Goal: Information Seeking & Learning: Check status

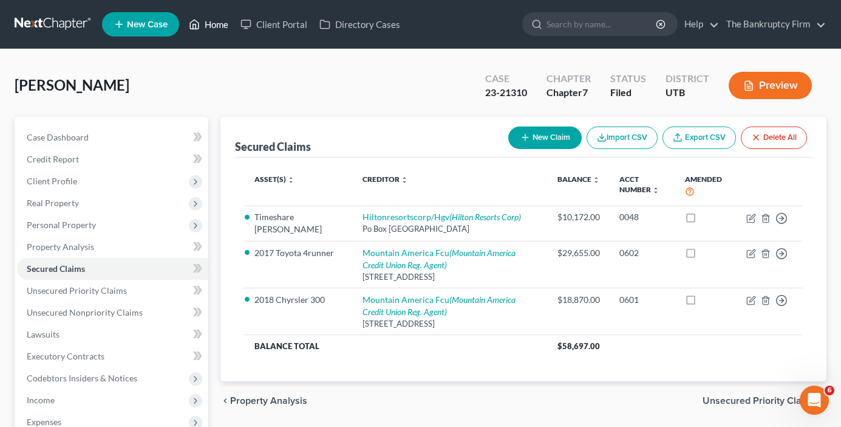
click at [214, 23] on link "Home" at bounding box center [209, 24] width 52 height 22
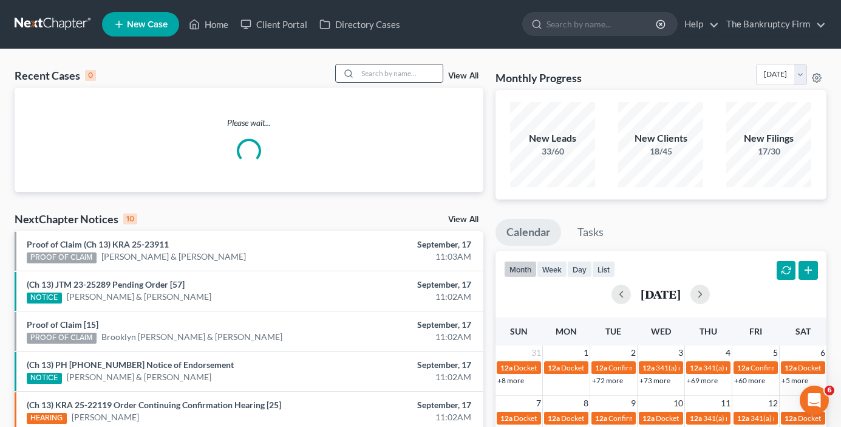
click at [385, 64] on div at bounding box center [389, 73] width 108 height 19
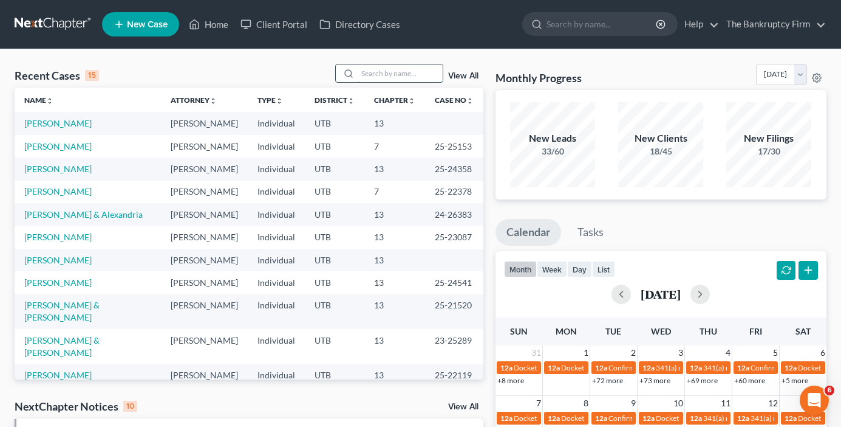
click at [406, 78] on input "search" at bounding box center [400, 73] width 85 height 18
type input "[PERSON_NAME]"
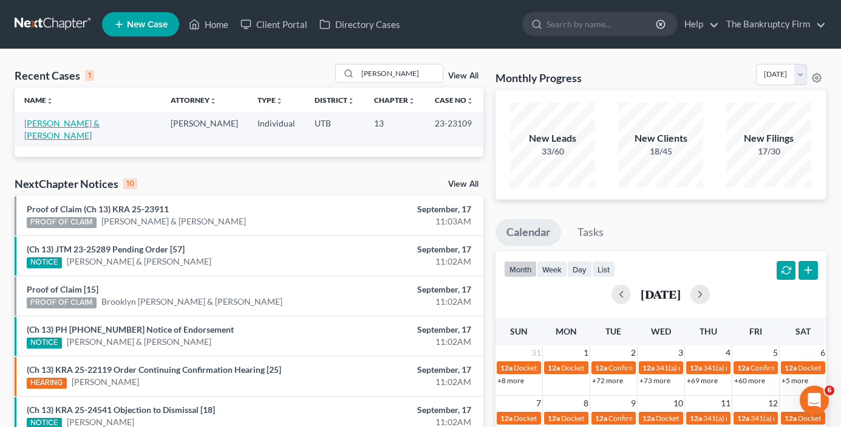
click at [61, 126] on link "[PERSON_NAME] & [PERSON_NAME]" at bounding box center [61, 129] width 75 height 22
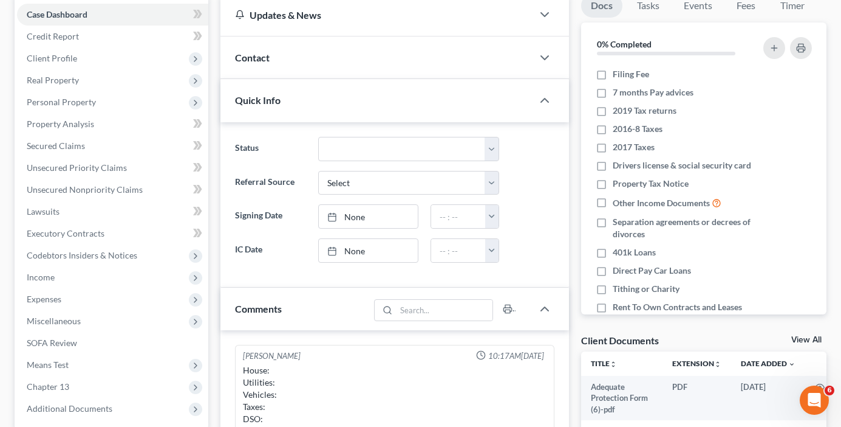
scroll to position [83, 0]
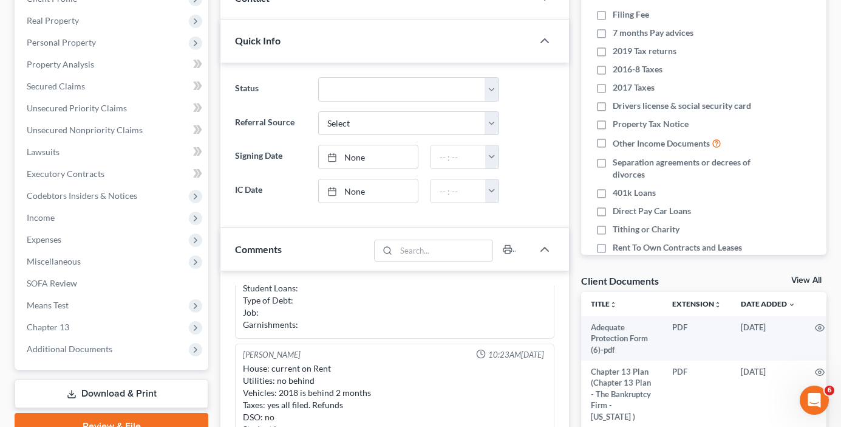
click at [803, 278] on link "View All" at bounding box center [807, 280] width 30 height 9
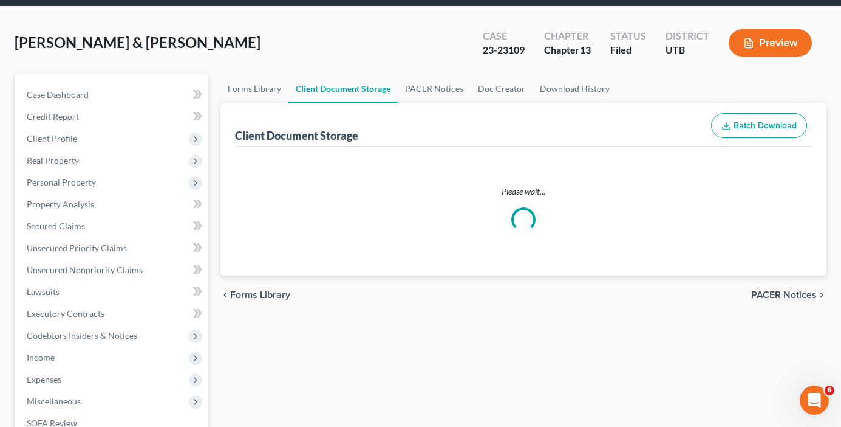
select select "30"
select select "37"
select select "26"
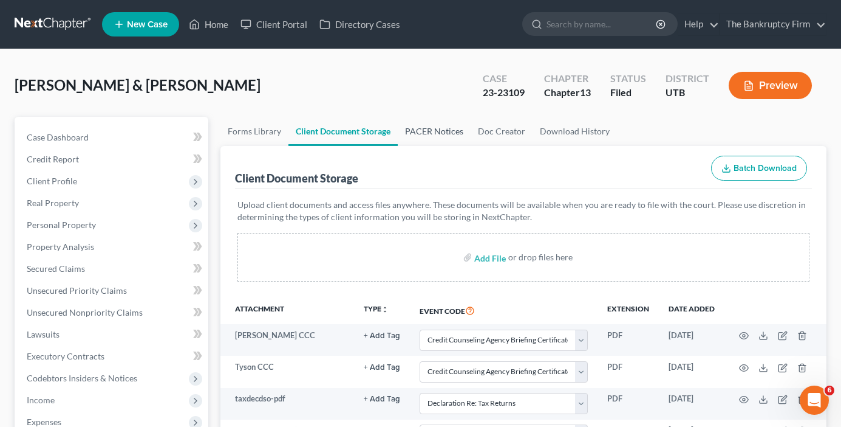
click at [439, 131] on link "PACER Notices" at bounding box center [434, 131] width 73 height 29
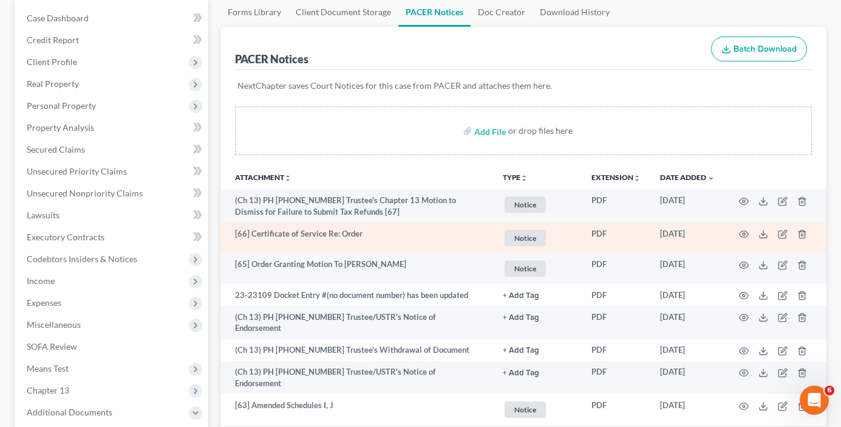
scroll to position [122, 0]
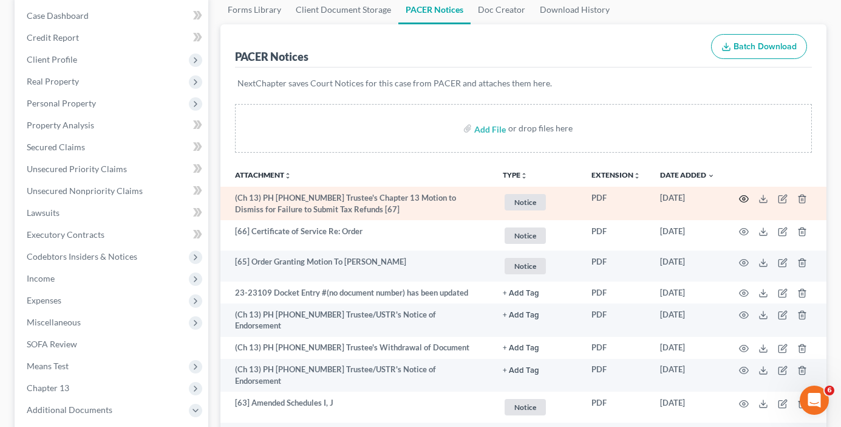
click at [745, 197] on icon "button" at bounding box center [744, 199] width 10 height 10
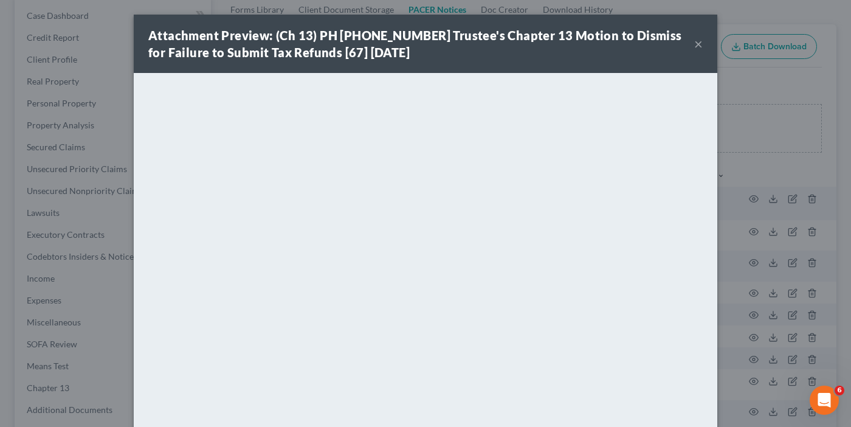
click at [694, 40] on button "×" at bounding box center [698, 43] width 9 height 15
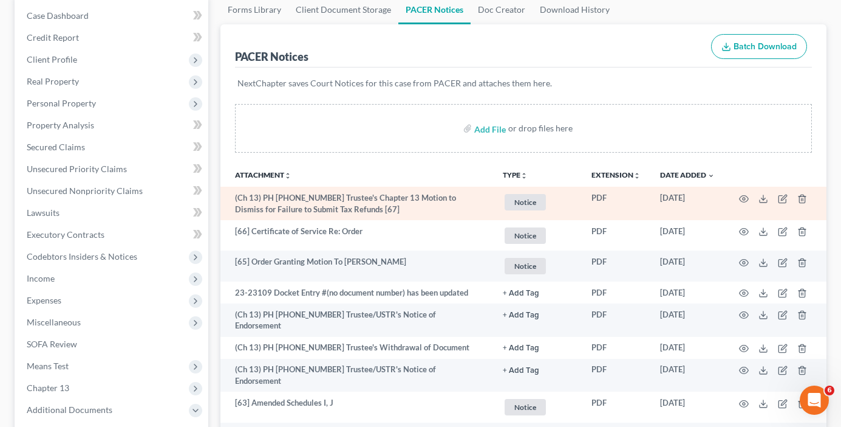
click at [744, 193] on td at bounding box center [776, 203] width 102 height 33
click at [747, 195] on icon "button" at bounding box center [744, 199] width 10 height 10
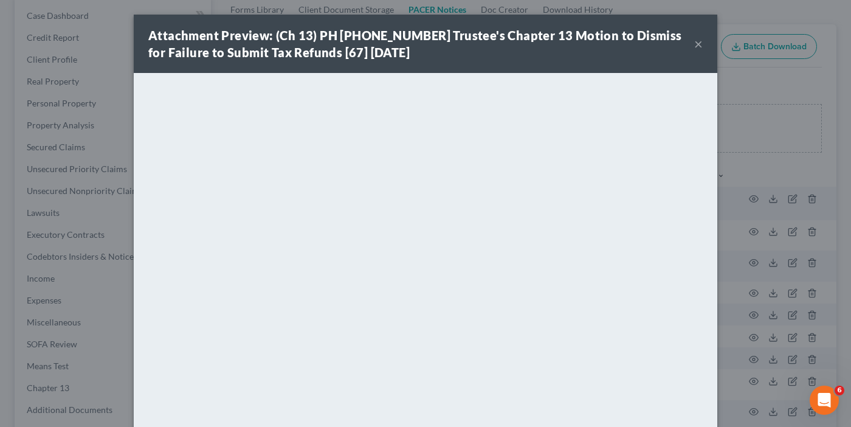
drag, startPoint x: 693, startPoint y: 43, endPoint x: 694, endPoint y: 55, distance: 12.2
click at [694, 49] on button "×" at bounding box center [698, 43] width 9 height 15
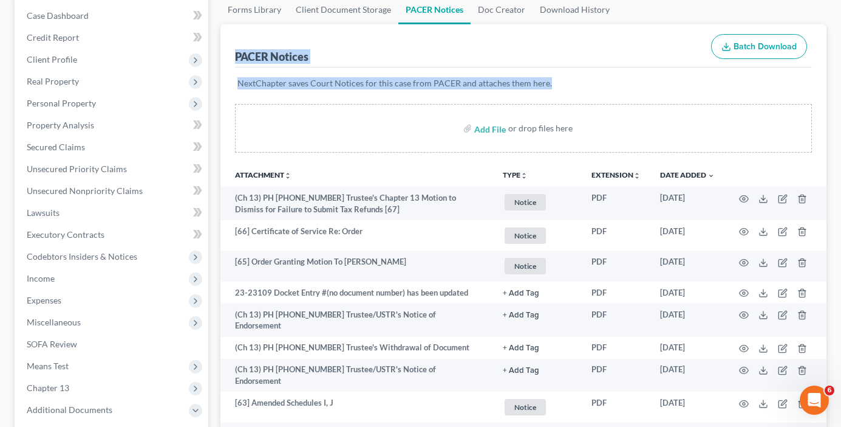
drag, startPoint x: 552, startPoint y: 86, endPoint x: 233, endPoint y: 54, distance: 320.5
drag, startPoint x: 236, startPoint y: 55, endPoint x: 566, endPoint y: 87, distance: 330.9
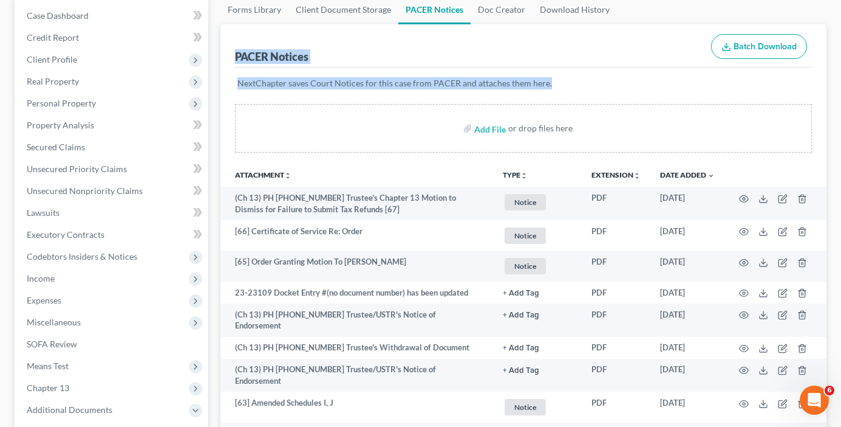
click at [566, 87] on p "NextChapter saves Court Notices for this case from PACER and attaches them here." at bounding box center [524, 83] width 572 height 12
drag, startPoint x: 554, startPoint y: 86, endPoint x: 224, endPoint y: 47, distance: 332.1
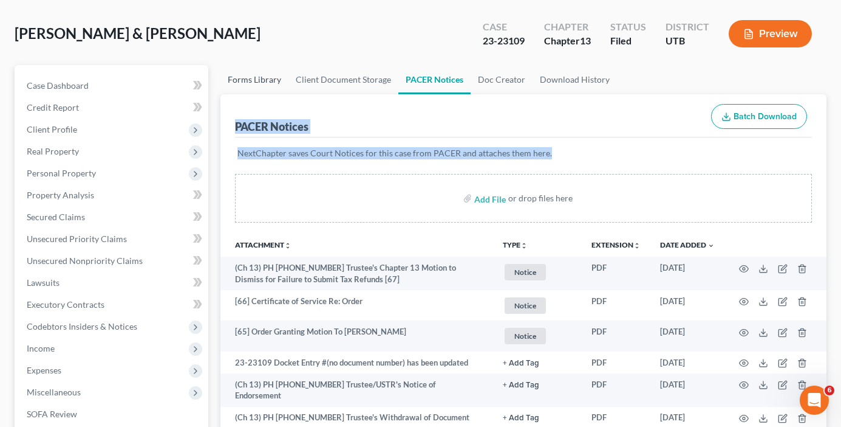
scroll to position [0, 0]
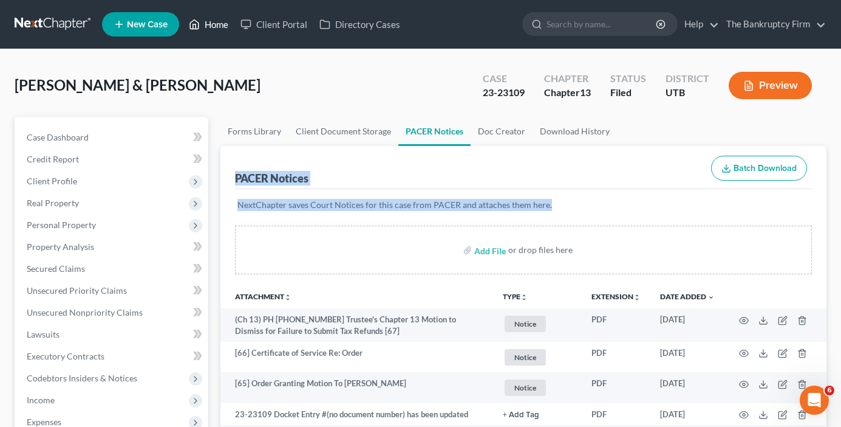
click at [208, 33] on link "Home" at bounding box center [209, 24] width 52 height 22
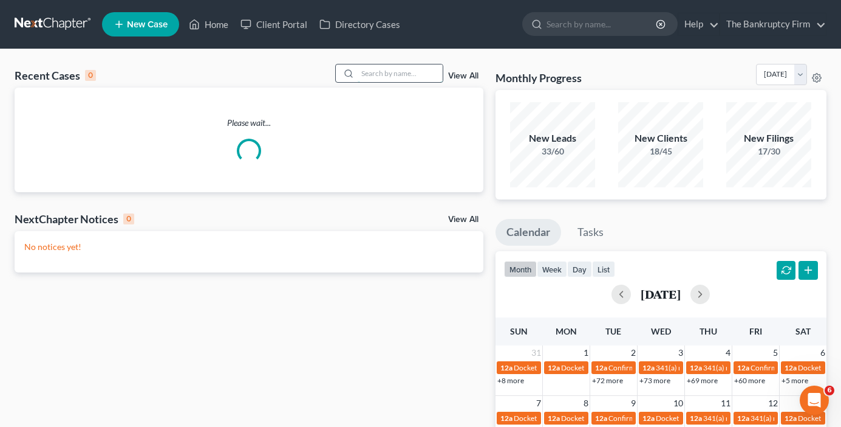
click at [397, 70] on input "search" at bounding box center [400, 73] width 85 height 18
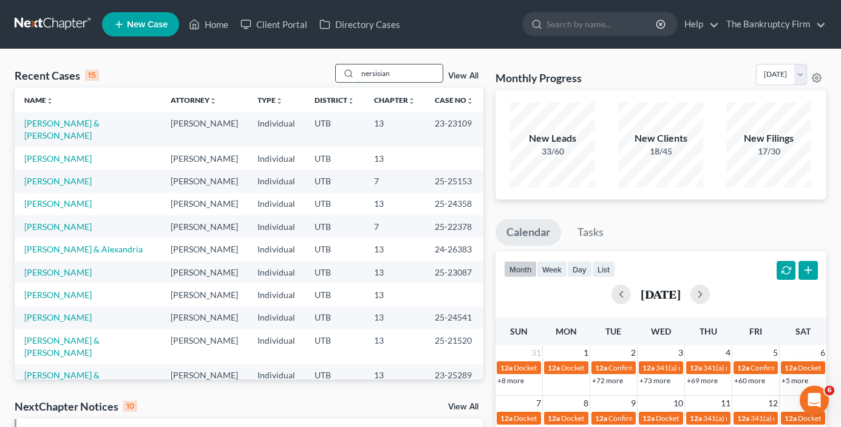
type input "nersisian"
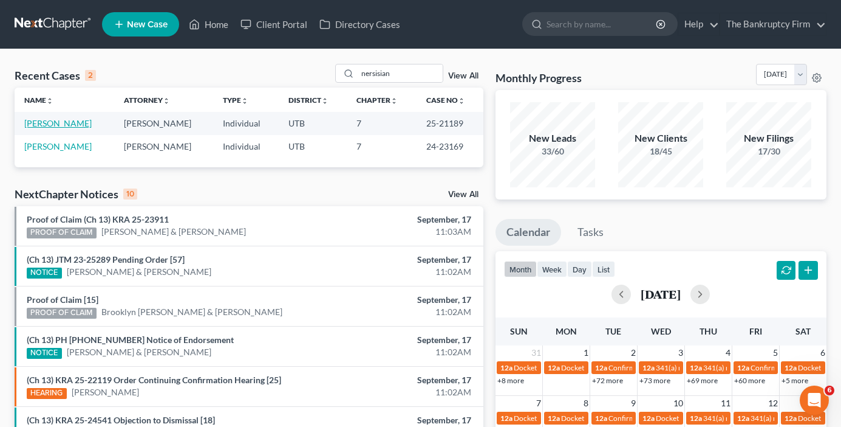
click at [64, 123] on link "[PERSON_NAME]" at bounding box center [57, 123] width 67 height 10
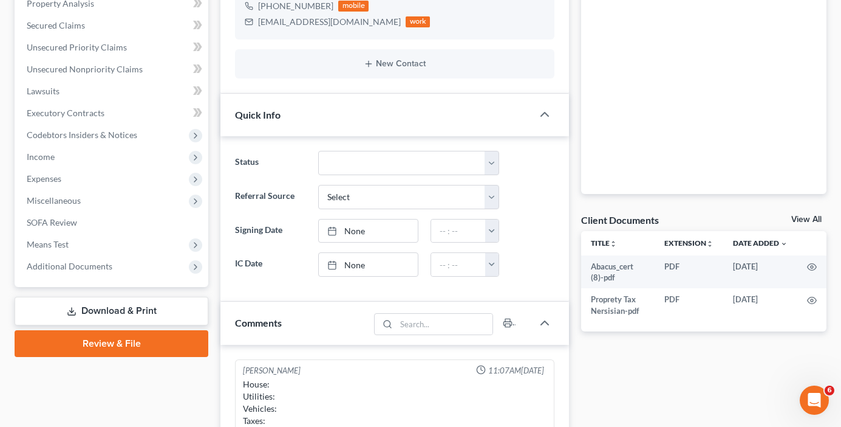
click at [801, 220] on link "View All" at bounding box center [807, 219] width 30 height 9
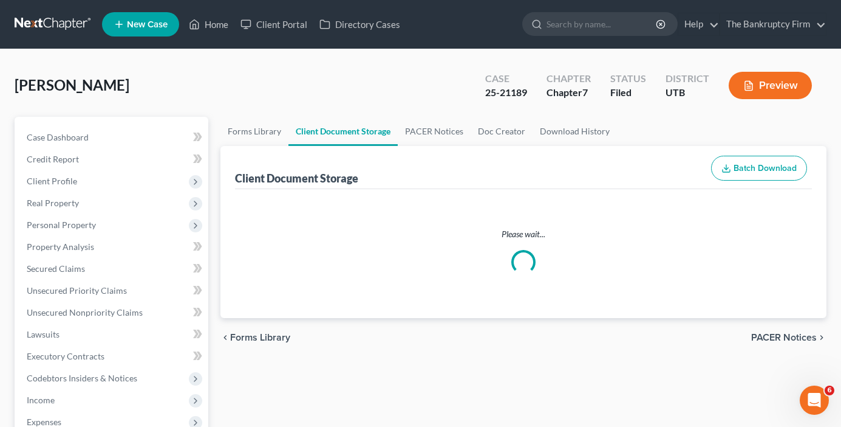
select select "30"
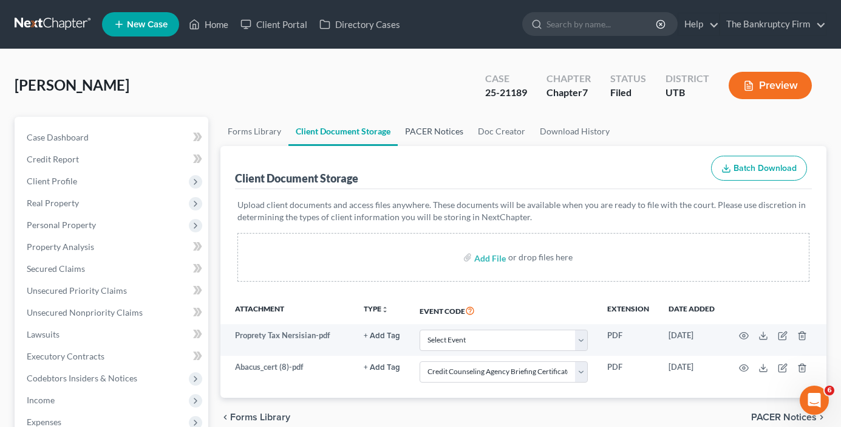
click at [436, 123] on link "PACER Notices" at bounding box center [434, 131] width 73 height 29
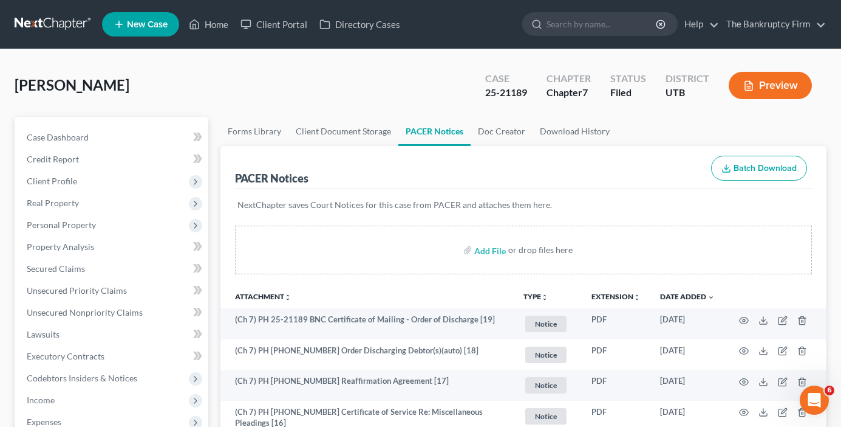
drag, startPoint x: 236, startPoint y: 91, endPoint x: 205, endPoint y: 78, distance: 32.9
click at [235, 90] on div "[PERSON_NAME] Upgraded Case 25-21189 Chapter Chapter 7 Status Filed District [G…" at bounding box center [421, 90] width 812 height 53
click at [208, 24] on link "Home" at bounding box center [209, 24] width 52 height 22
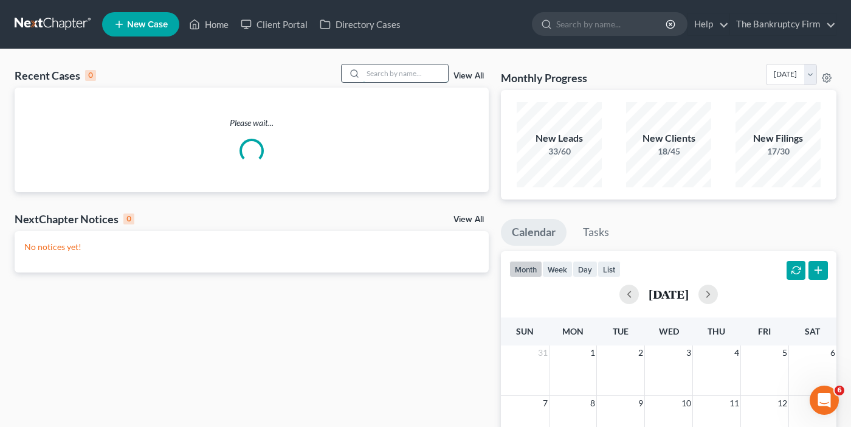
click at [385, 71] on input "search" at bounding box center [405, 73] width 85 height 18
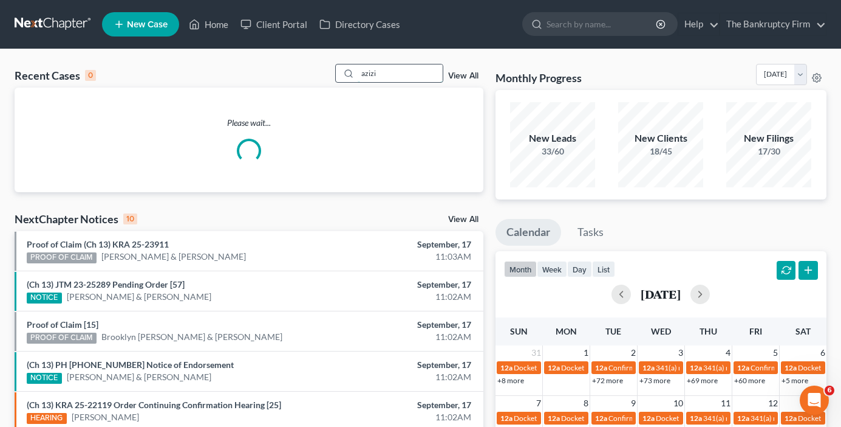
type input "azizi"
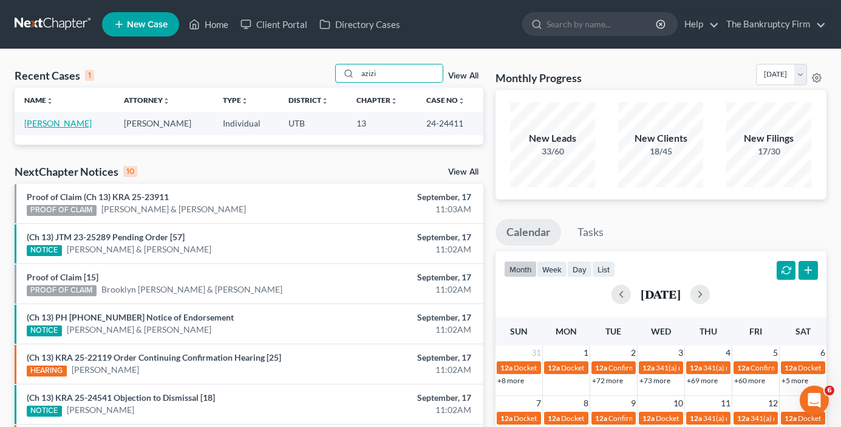
click at [43, 124] on link "[PERSON_NAME]" at bounding box center [57, 123] width 67 height 10
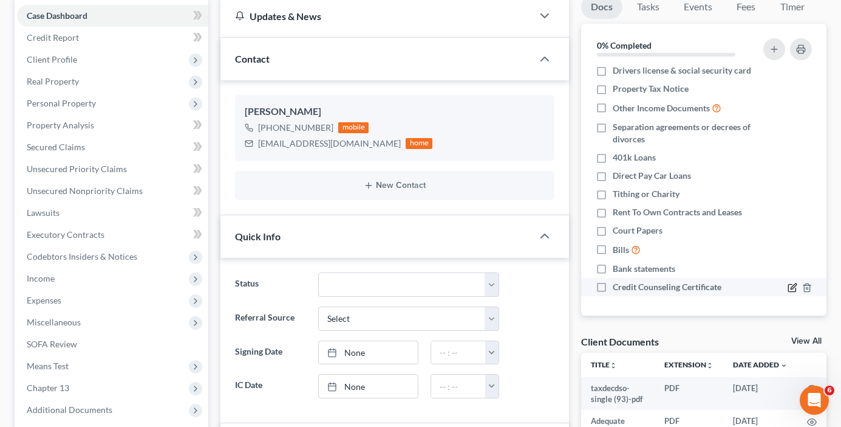
scroll to position [108, 0]
click at [811, 338] on link "View All" at bounding box center [807, 341] width 30 height 9
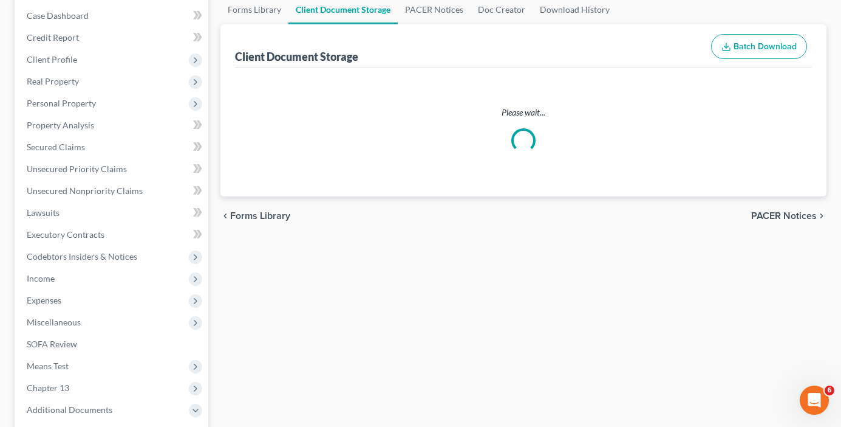
select select "30"
select select "26"
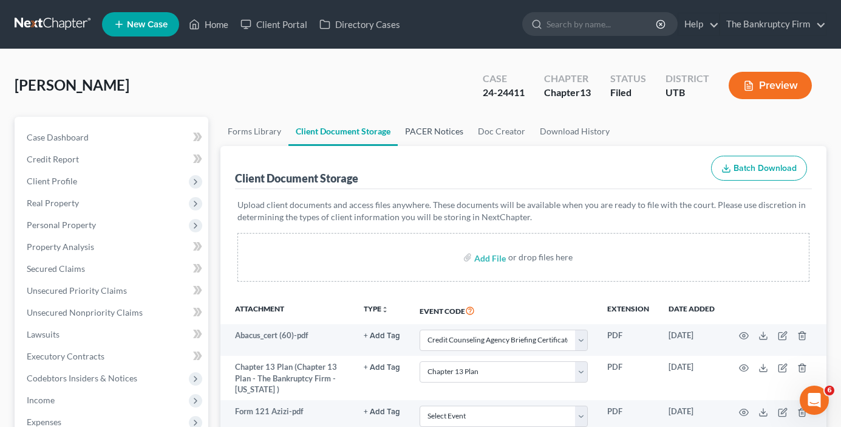
click at [428, 131] on link "PACER Notices" at bounding box center [434, 131] width 73 height 29
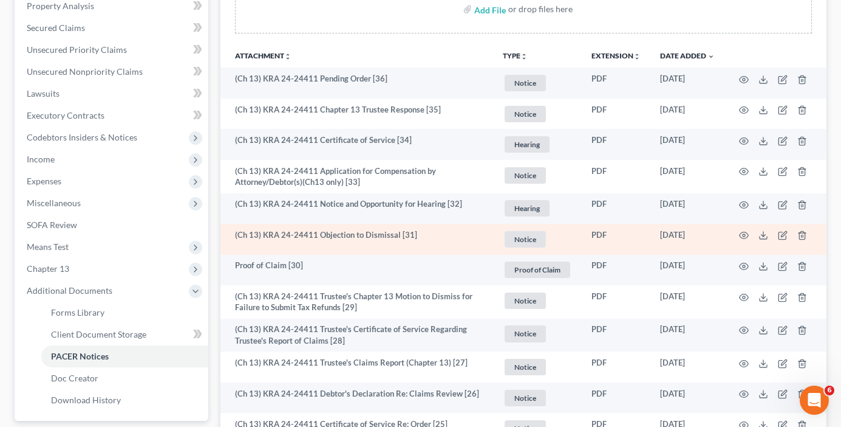
scroll to position [243, 0]
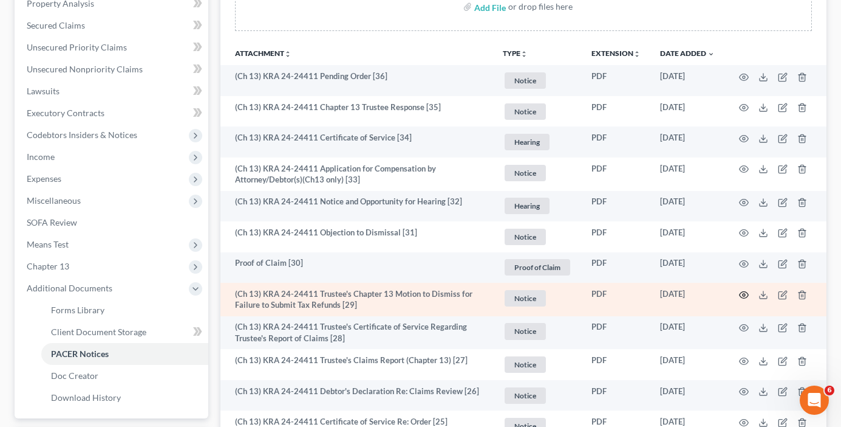
click at [741, 297] on icon "button" at bounding box center [744, 295] width 10 height 10
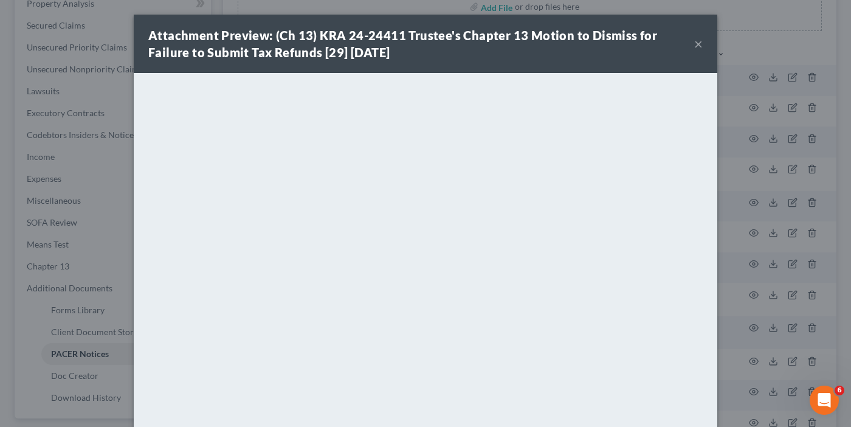
click at [43, 98] on div "Attachment Preview: (Ch 13) KRA 24-24411 Trustee's Chapter 13 Motion to Dismiss…" at bounding box center [425, 213] width 851 height 427
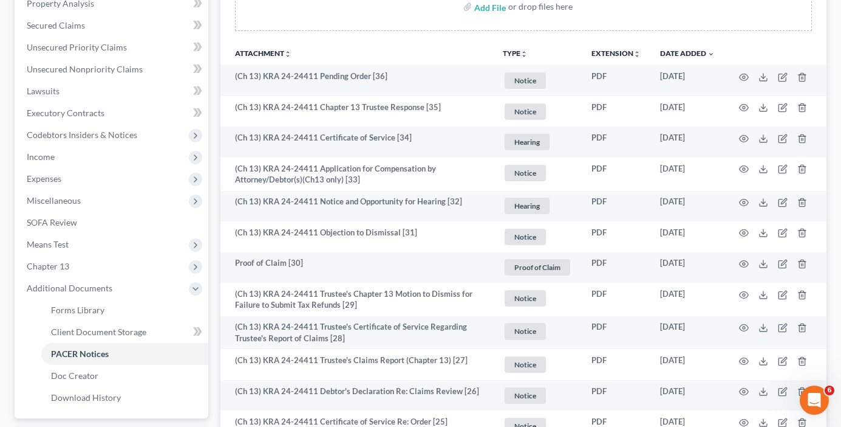
scroll to position [0, 0]
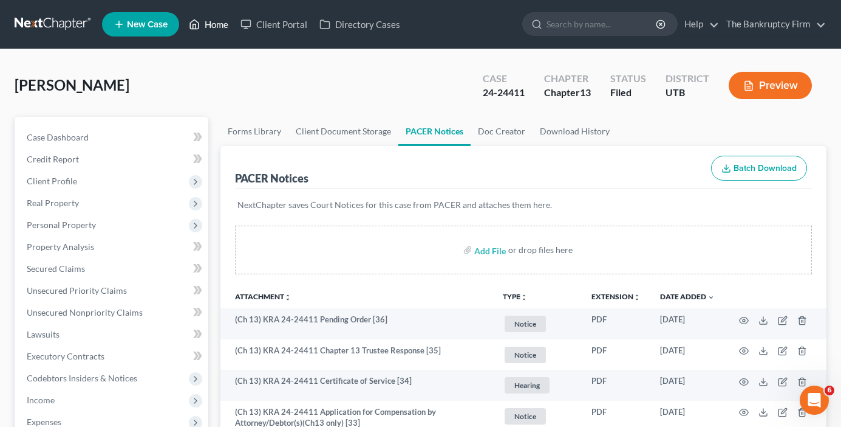
click at [222, 27] on link "Home" at bounding box center [209, 24] width 52 height 22
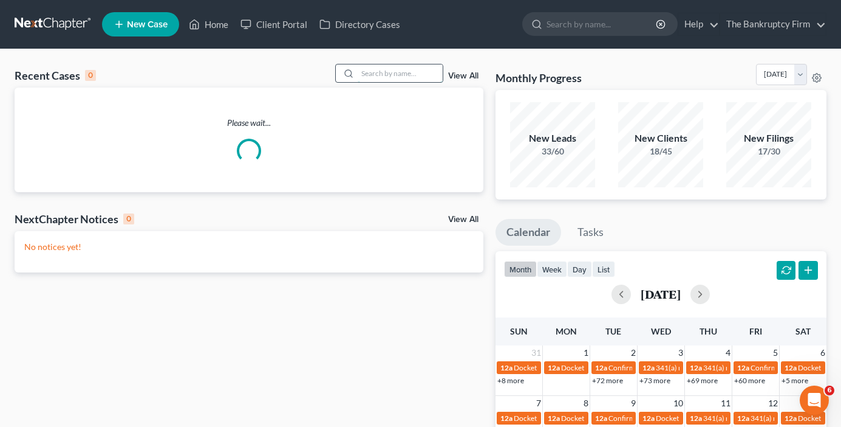
click at [389, 72] on input "search" at bounding box center [400, 73] width 85 height 18
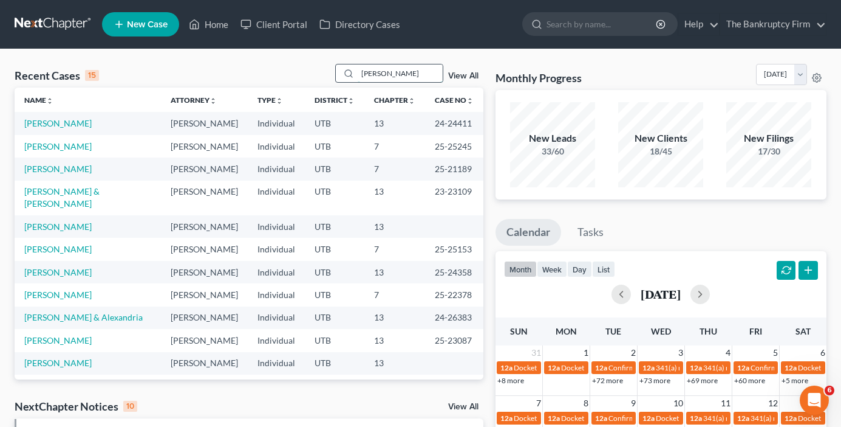
type input "[PERSON_NAME]"
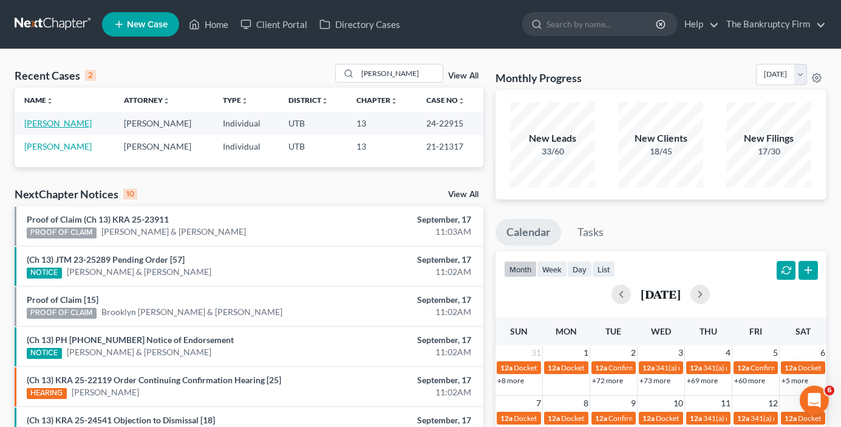
click at [66, 123] on link "[PERSON_NAME]" at bounding box center [57, 123] width 67 height 10
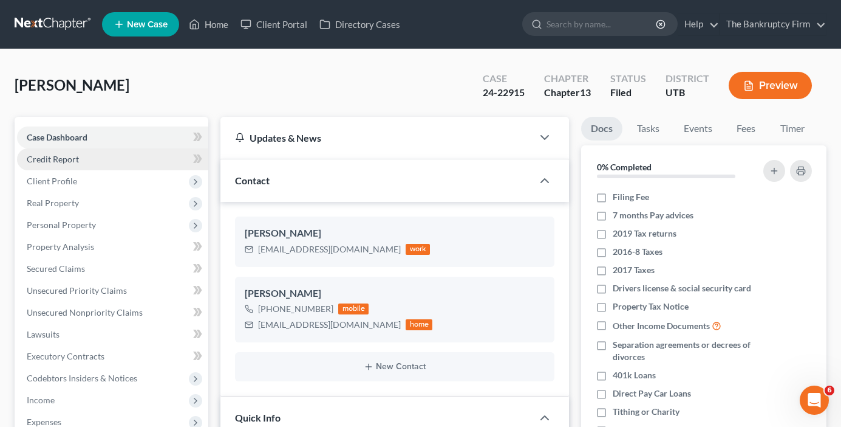
drag, startPoint x: 180, startPoint y: 84, endPoint x: 204, endPoint y: 149, distance: 69.8
click at [180, 83] on div "[PERSON_NAME] Upgraded Case 24-22915 Chapter Chapter 13 Status Filed District […" at bounding box center [421, 90] width 812 height 53
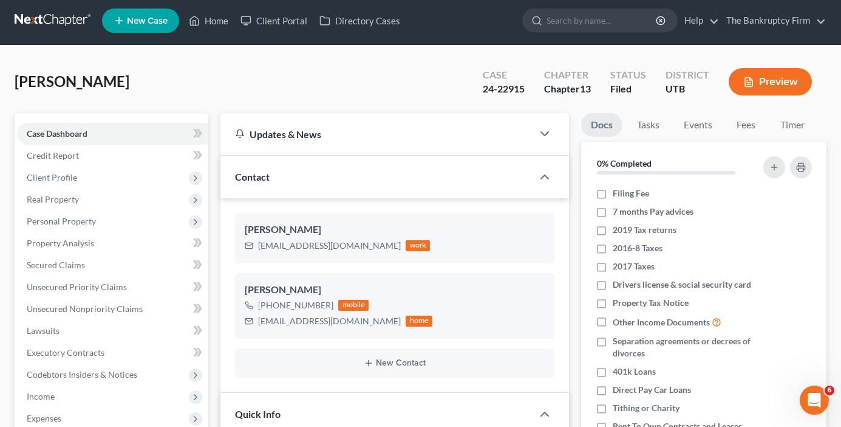
scroll to position [243, 0]
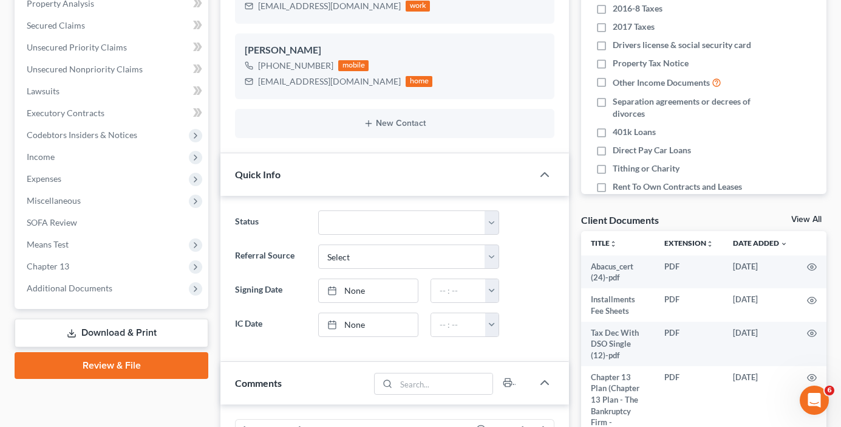
click at [809, 219] on link "View All" at bounding box center [807, 219] width 30 height 9
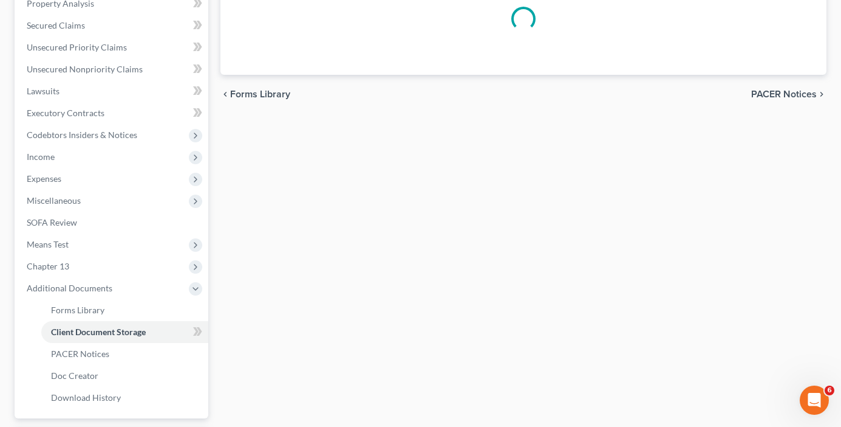
scroll to position [142, 0]
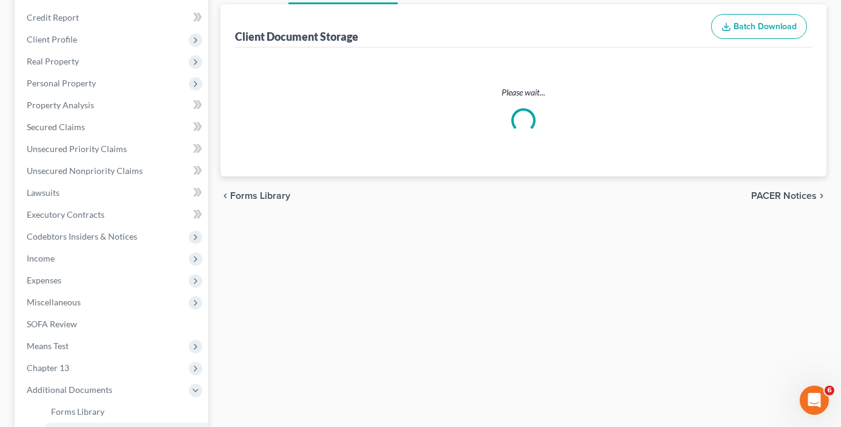
select select "26"
select select "53"
select select "30"
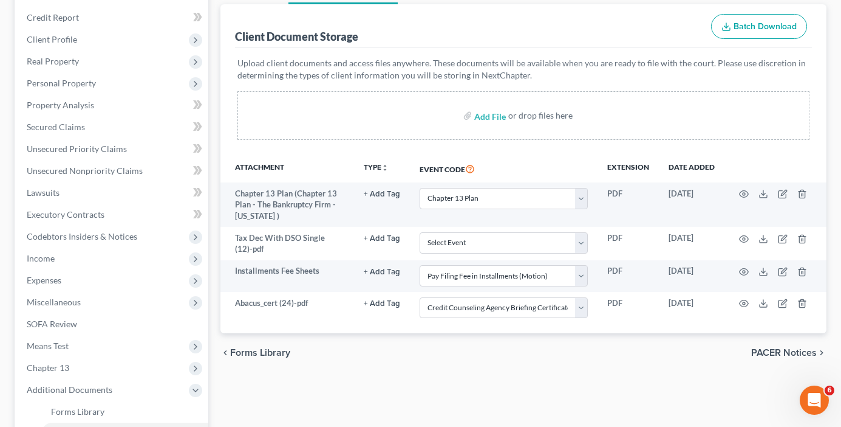
scroll to position [0, 0]
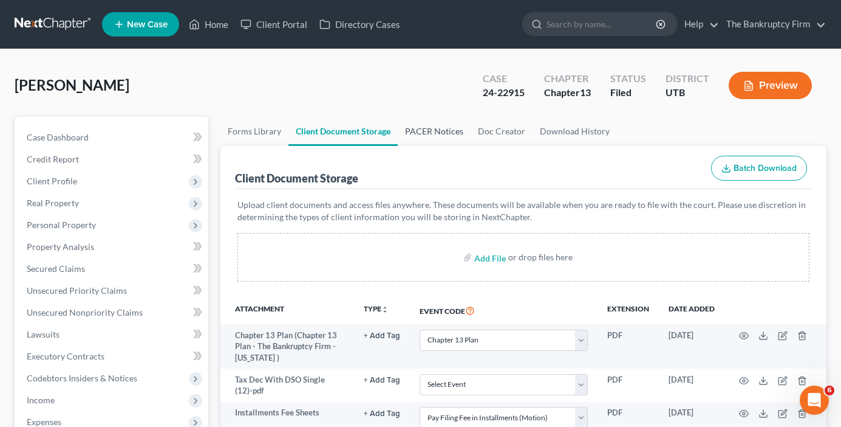
click at [419, 135] on link "PACER Notices" at bounding box center [434, 131] width 73 height 29
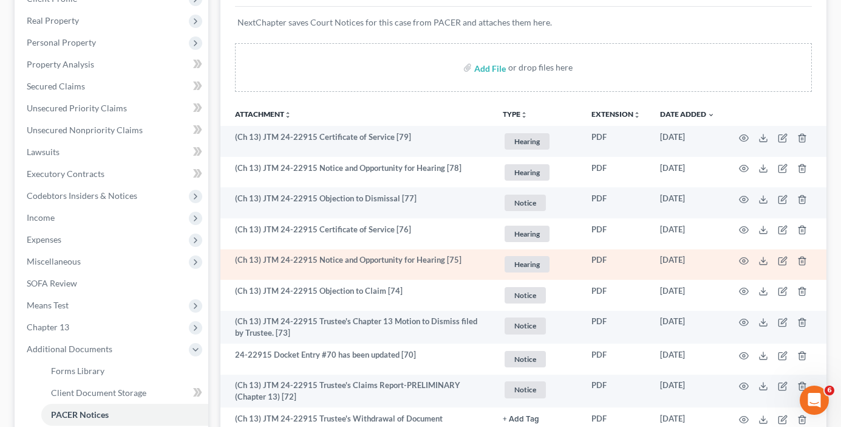
scroll to position [243, 0]
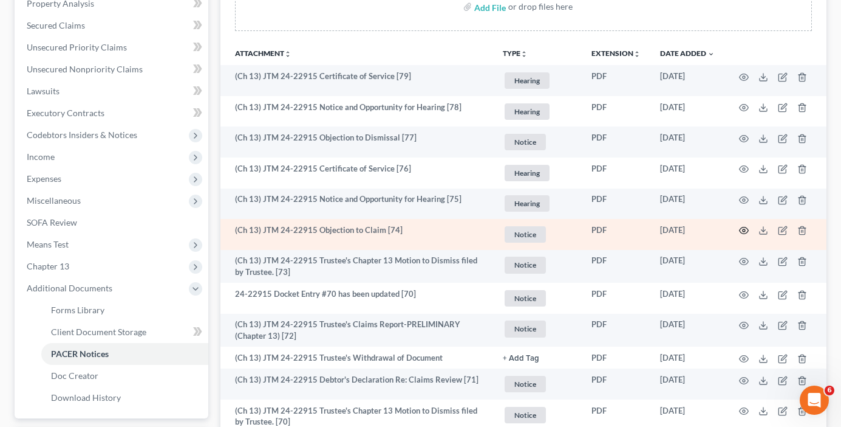
click at [743, 234] on icon "button" at bounding box center [744, 230] width 9 height 7
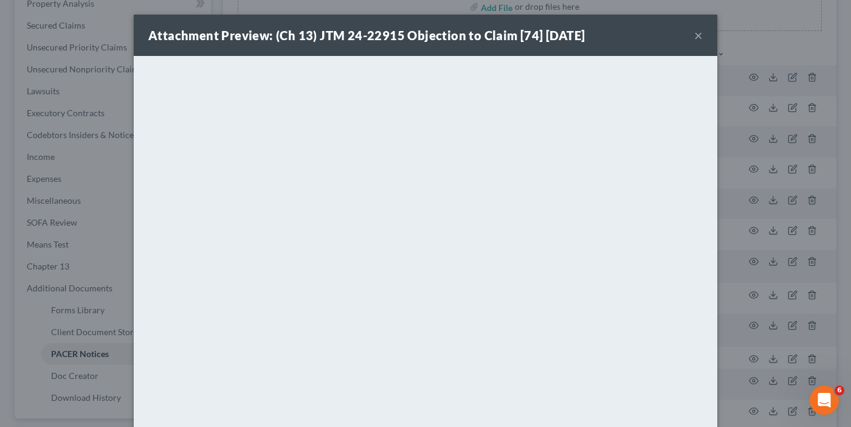
click at [694, 36] on button "×" at bounding box center [698, 35] width 9 height 15
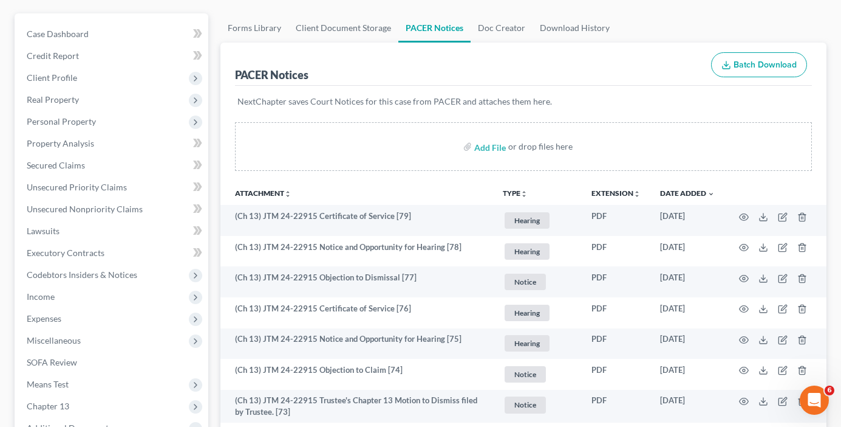
scroll to position [0, 0]
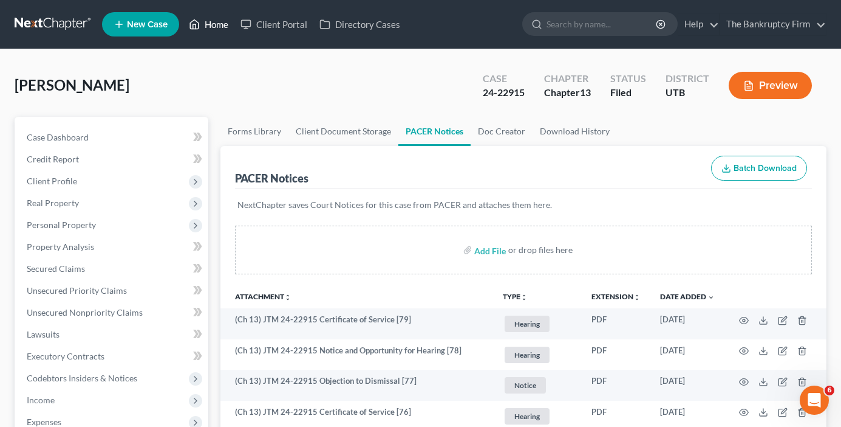
click at [205, 30] on link "Home" at bounding box center [209, 24] width 52 height 22
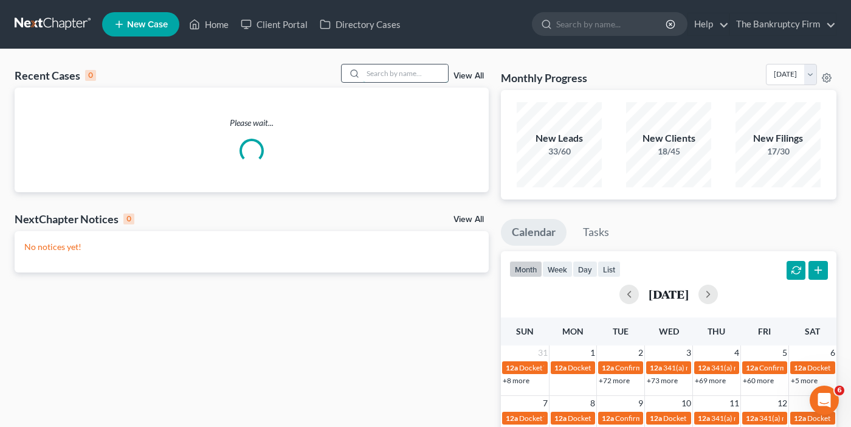
click at [376, 73] on input "search" at bounding box center [405, 73] width 85 height 18
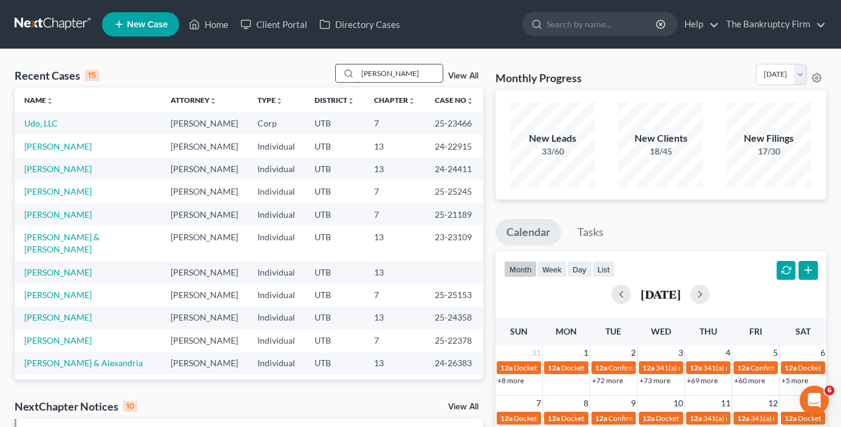
type input "[PERSON_NAME]"
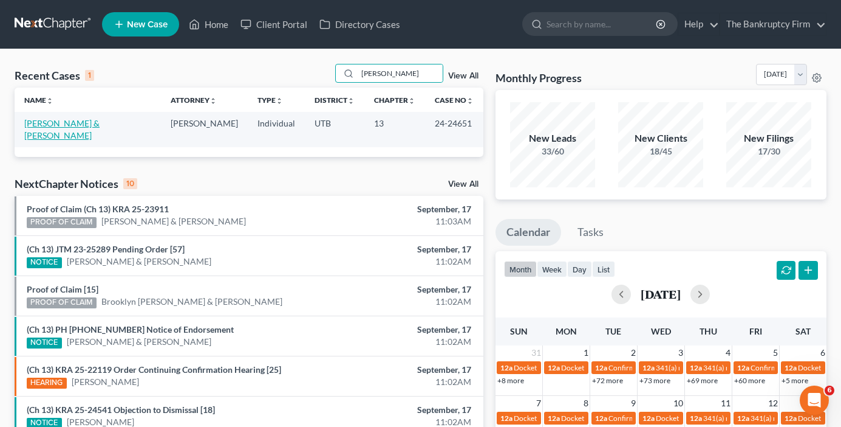
click at [74, 124] on link "[PERSON_NAME] & [PERSON_NAME]" at bounding box center [61, 129] width 75 height 22
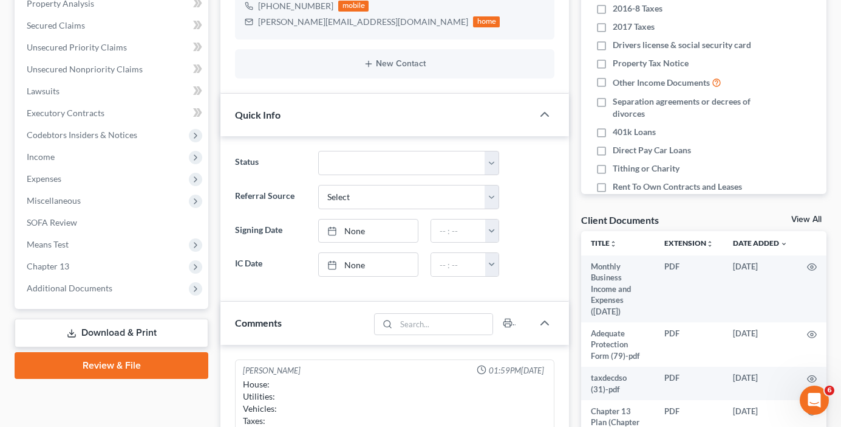
scroll to position [95, 0]
click at [801, 219] on link "View All" at bounding box center [807, 219] width 30 height 9
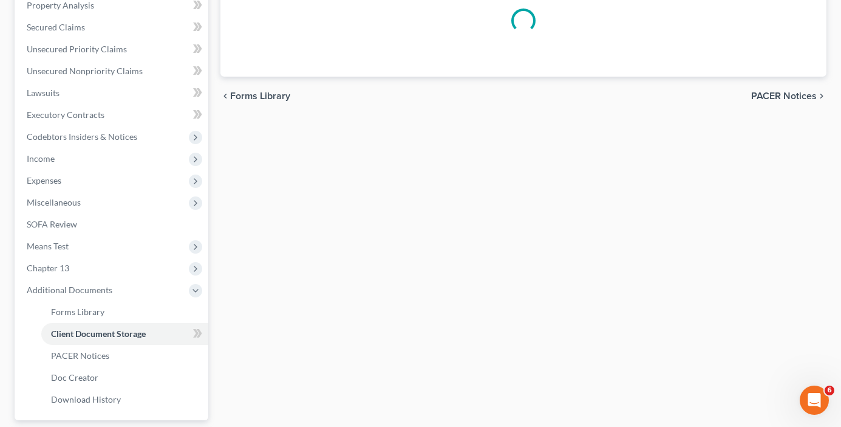
scroll to position [25, 0]
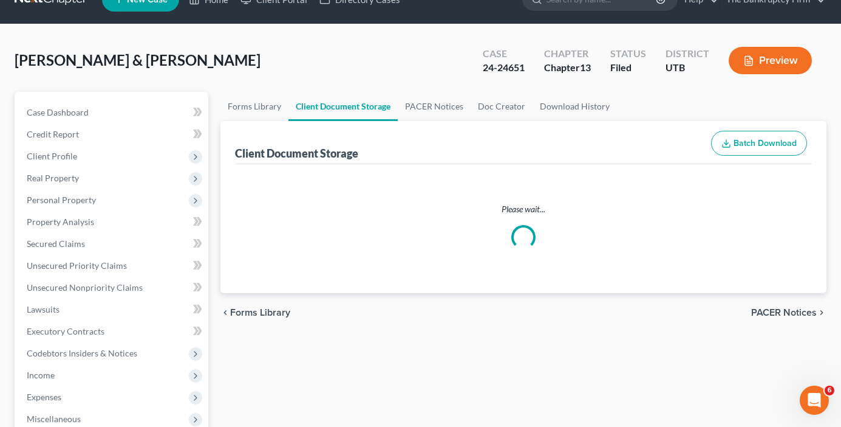
select select "30"
select select "26"
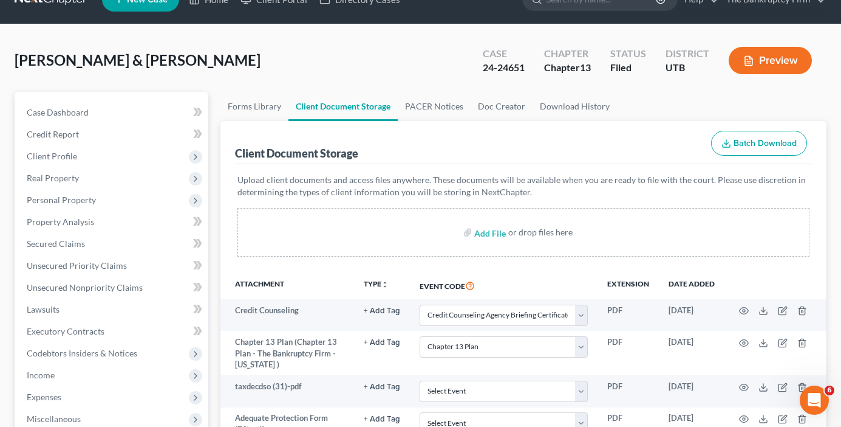
scroll to position [0, 0]
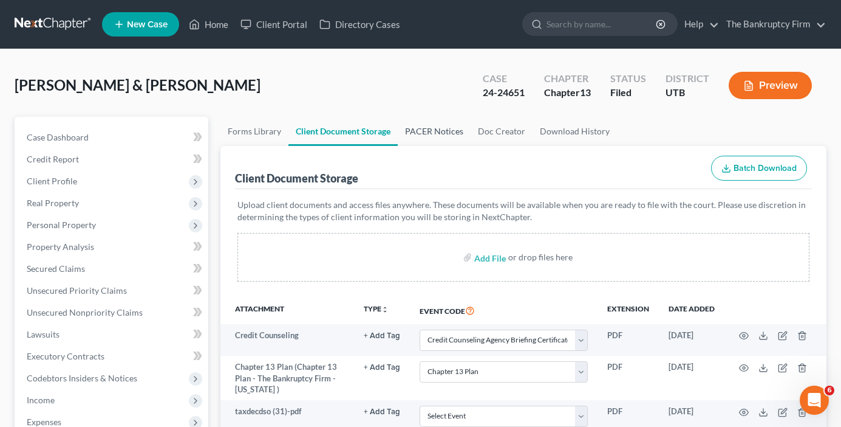
click at [425, 128] on link "PACER Notices" at bounding box center [434, 131] width 73 height 29
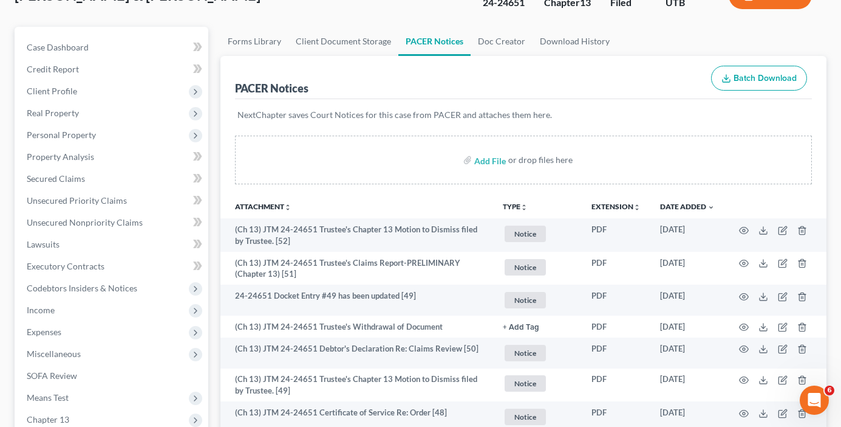
scroll to position [122, 0]
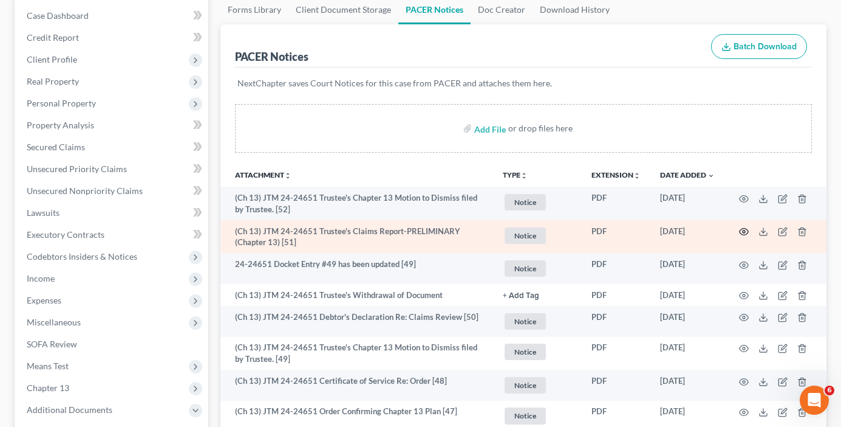
click at [744, 231] on icon "button" at bounding box center [744, 232] width 10 height 10
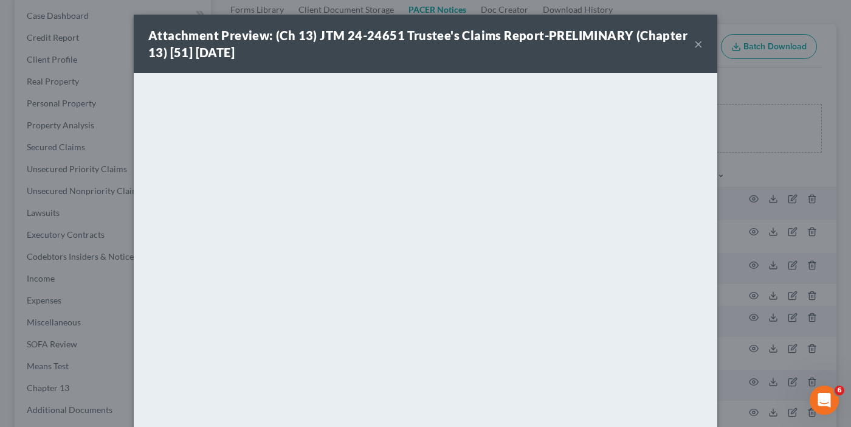
click at [694, 41] on button "×" at bounding box center [698, 43] width 9 height 15
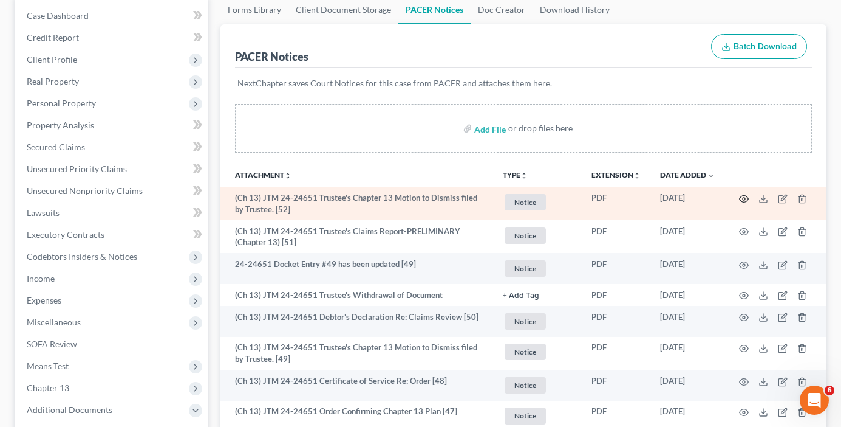
click at [743, 200] on icon "button" at bounding box center [744, 199] width 10 height 10
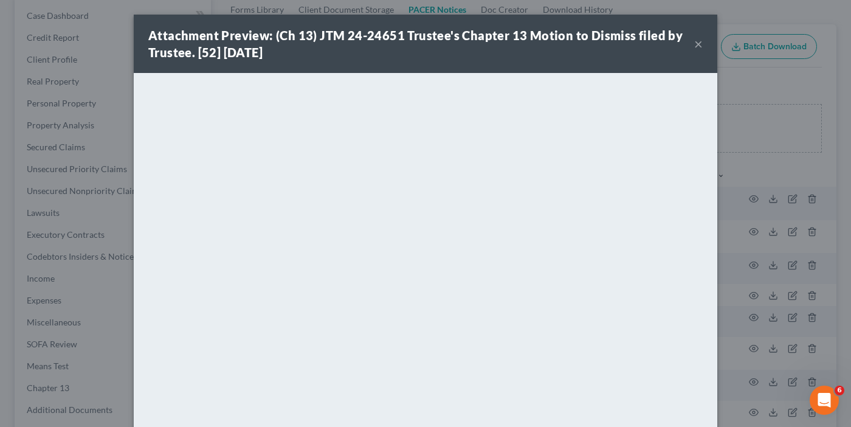
click at [694, 39] on button "×" at bounding box center [698, 43] width 9 height 15
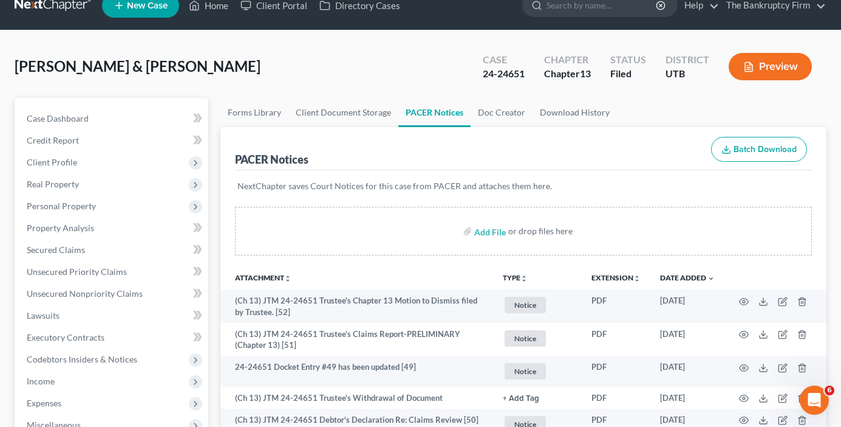
scroll to position [0, 0]
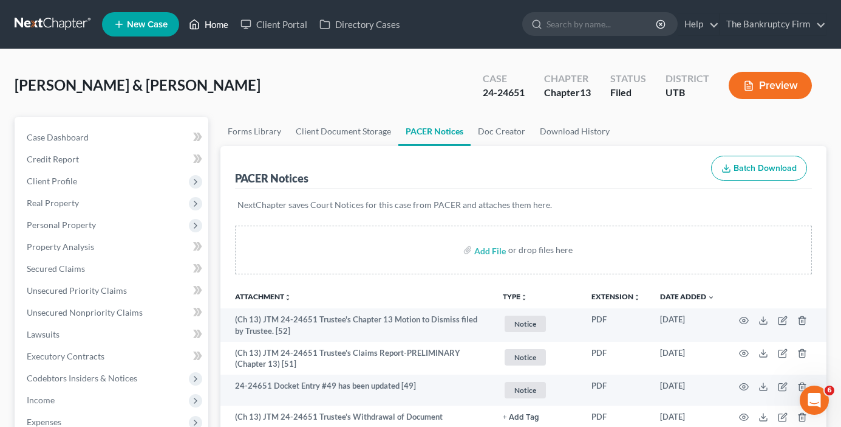
click at [205, 21] on link "Home" at bounding box center [209, 24] width 52 height 22
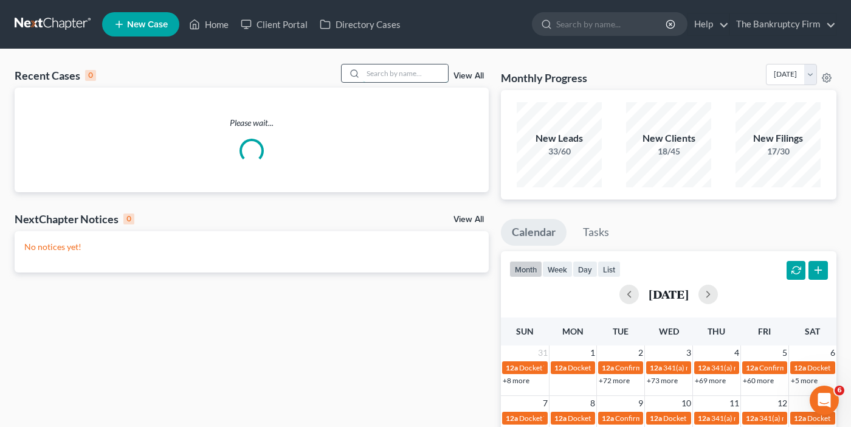
click at [408, 71] on input "search" at bounding box center [405, 73] width 85 height 18
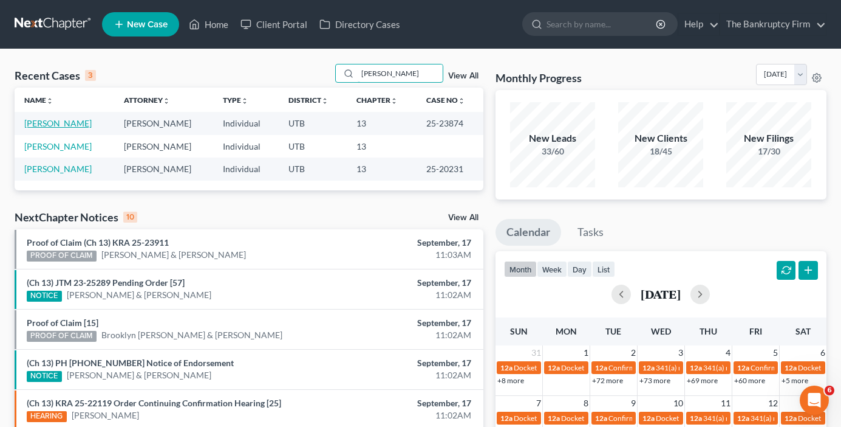
type input "[PERSON_NAME]"
click at [52, 122] on link "[PERSON_NAME]" at bounding box center [57, 123] width 67 height 10
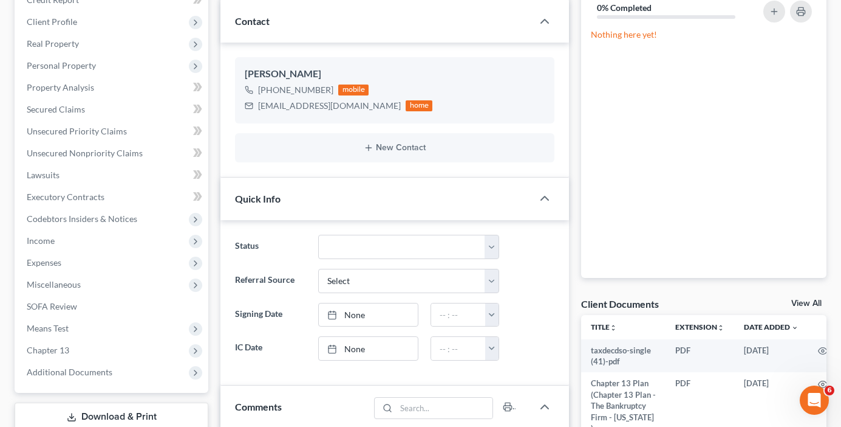
scroll to position [182, 0]
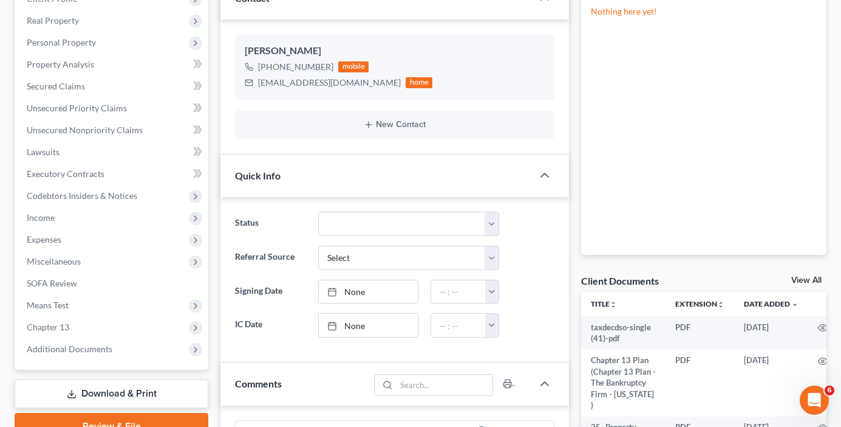
click at [808, 281] on link "View All" at bounding box center [807, 280] width 30 height 9
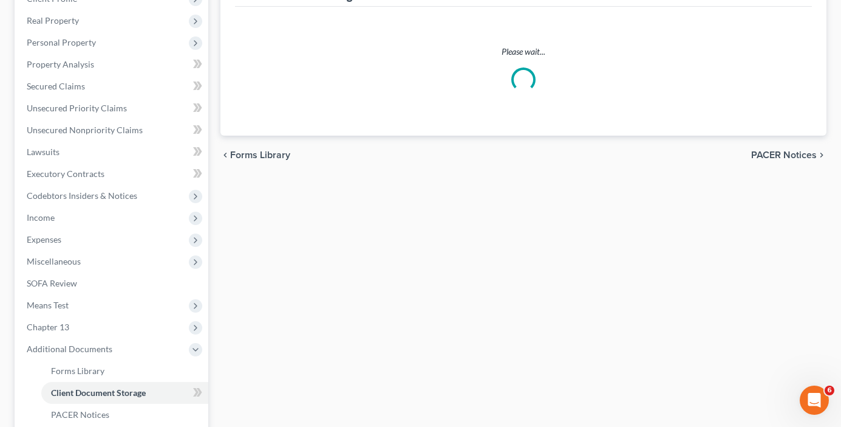
scroll to position [43, 0]
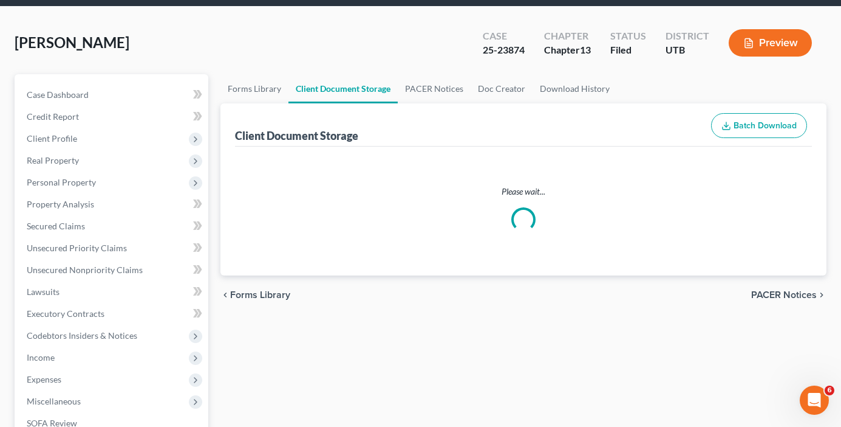
select select "30"
select select "26"
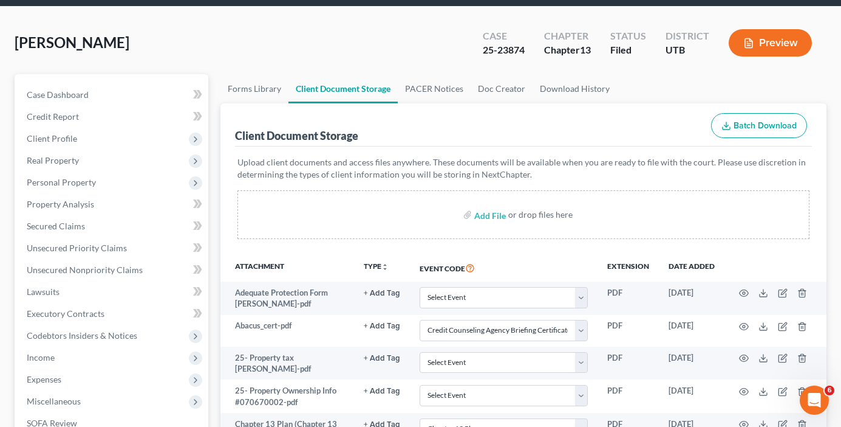
scroll to position [0, 0]
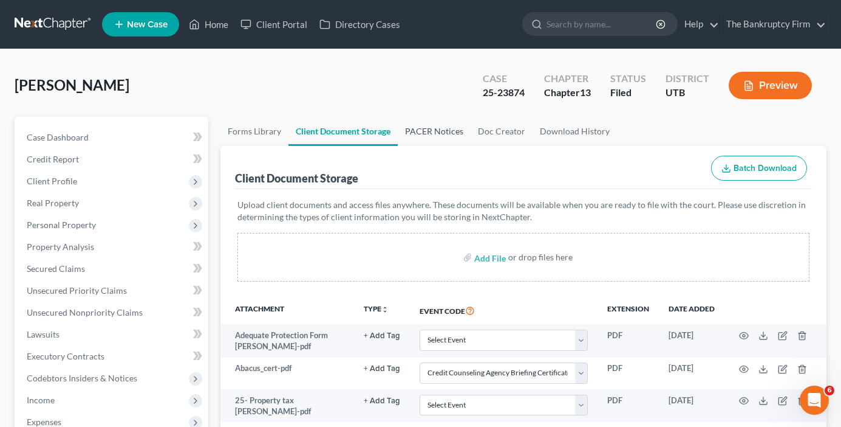
click at [434, 131] on link "PACER Notices" at bounding box center [434, 131] width 73 height 29
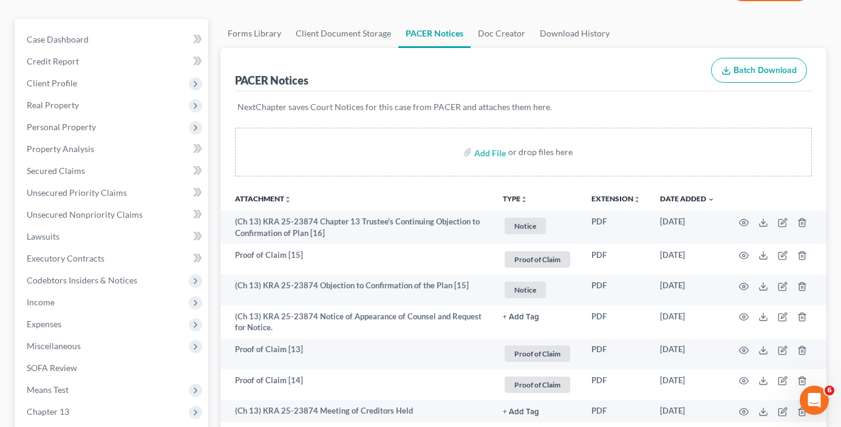
scroll to position [122, 0]
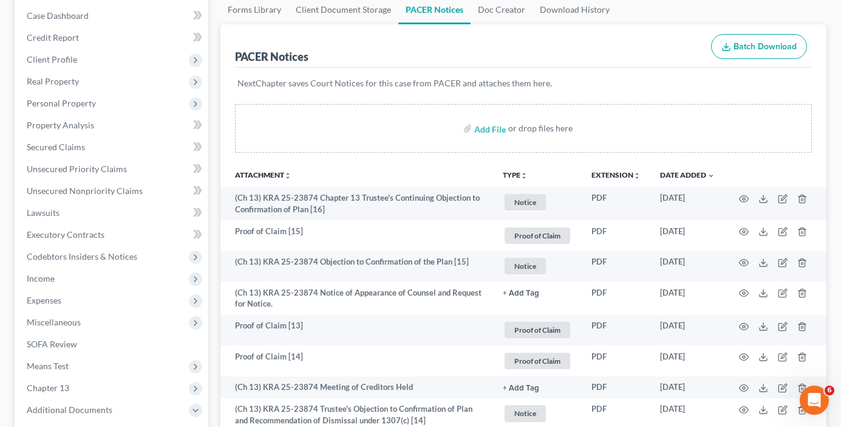
drag, startPoint x: 413, startPoint y: 231, endPoint x: 335, endPoint y: 155, distance: 108.3
click at [337, 155] on div "Add File or drop files here" at bounding box center [524, 133] width 606 height 58
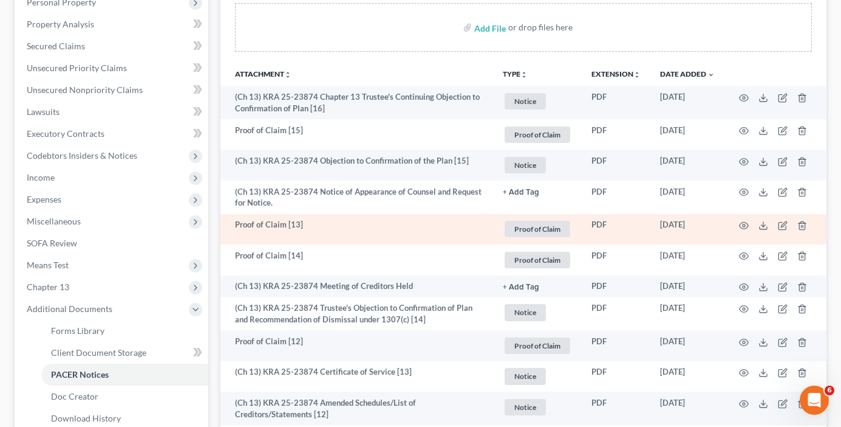
scroll to position [243, 0]
